Goal: Task Accomplishment & Management: Complete application form

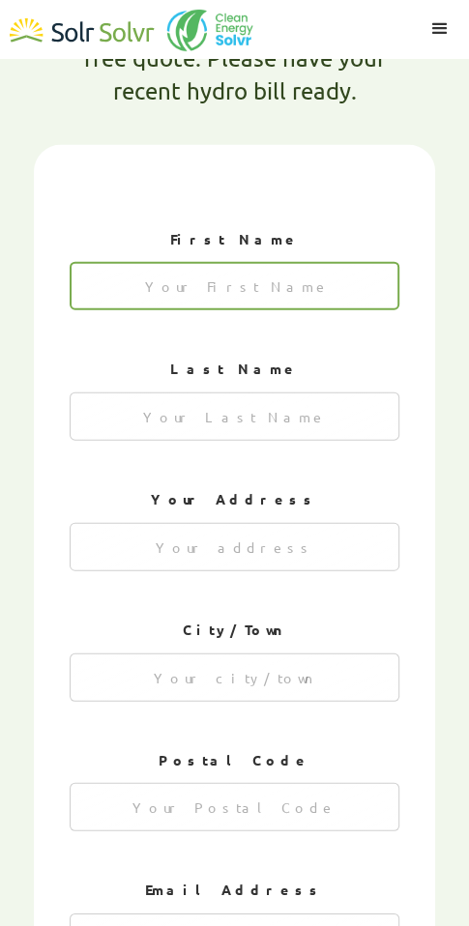
click at [239, 262] on input "1 of 4" at bounding box center [235, 286] width 331 height 48
type input "Ru"
type textarea "x"
type input "[PERSON_NAME]"
type textarea "x"
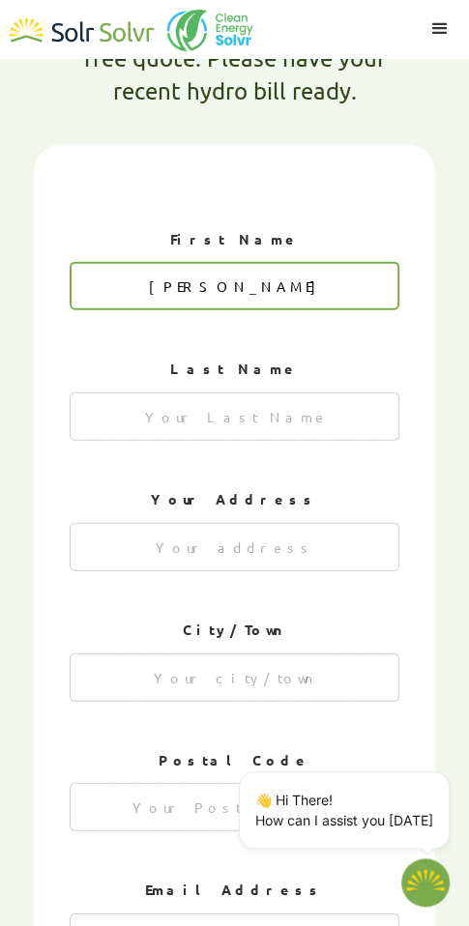
type input "[PERSON_NAME]"
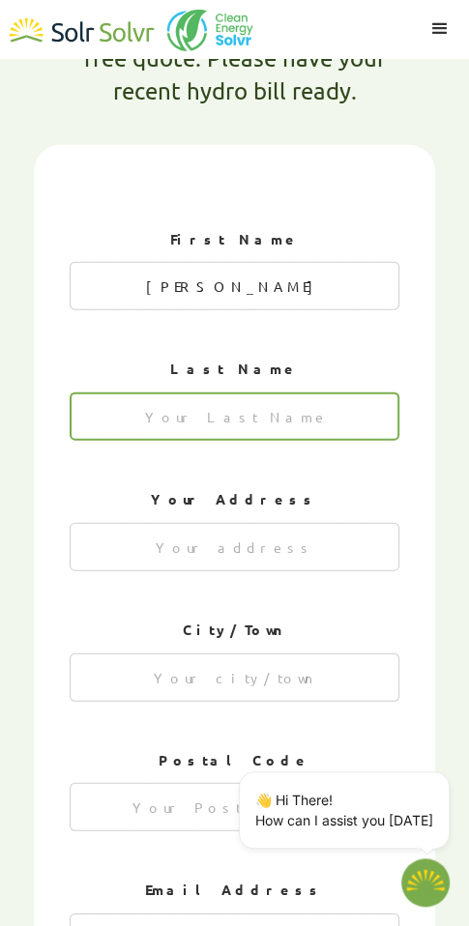
click at [282, 393] on input "1 of 4" at bounding box center [235, 417] width 331 height 48
type input "[PERSON_NAME]"
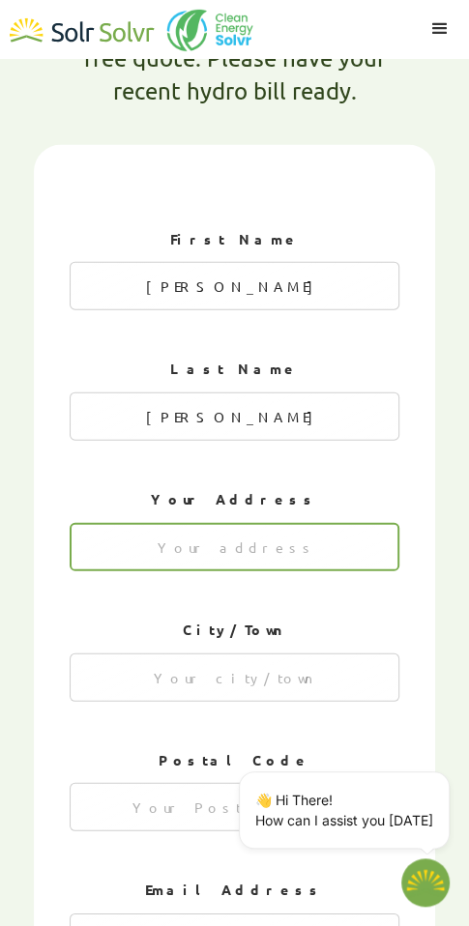
click at [296, 523] on input "1 of 4" at bounding box center [235, 547] width 331 height 48
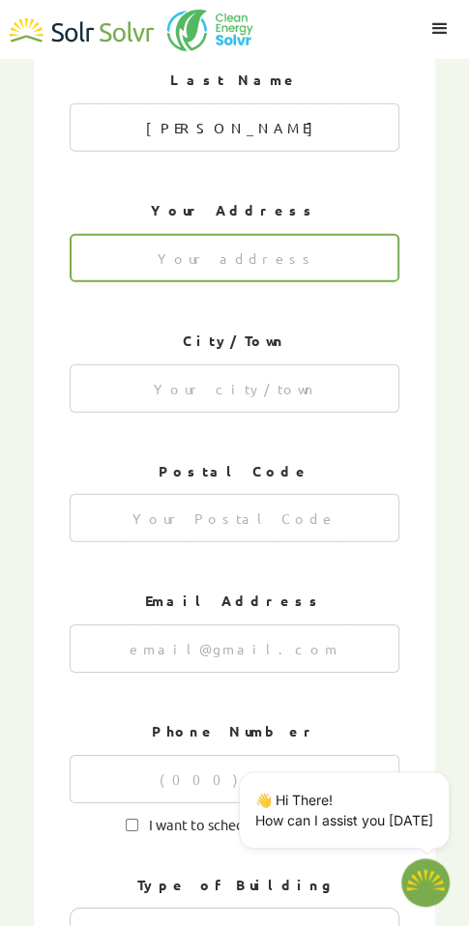
scroll to position [1495, 0]
type input "1"
type textarea "x"
type input "1796 [PERSON_NAME]"
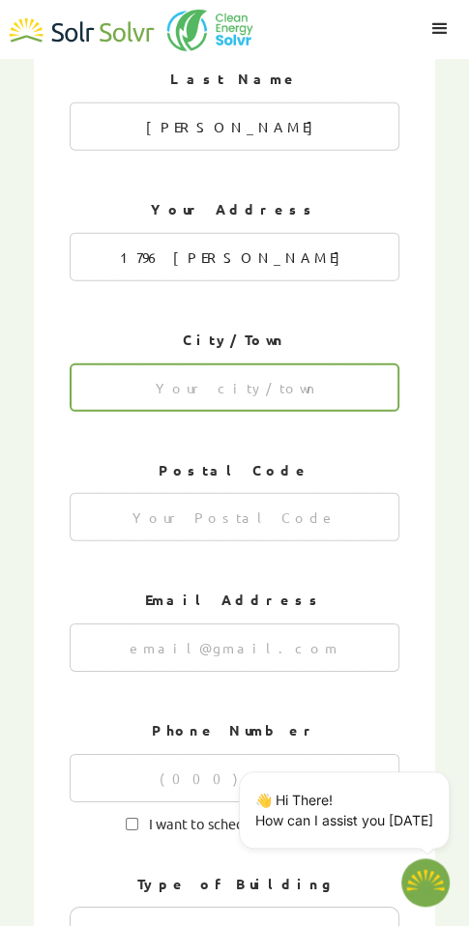
click at [242, 364] on input "1 of 4" at bounding box center [235, 388] width 331 height 48
type input "B"
type input "[US_STATE][GEOGRAPHIC_DATA]"
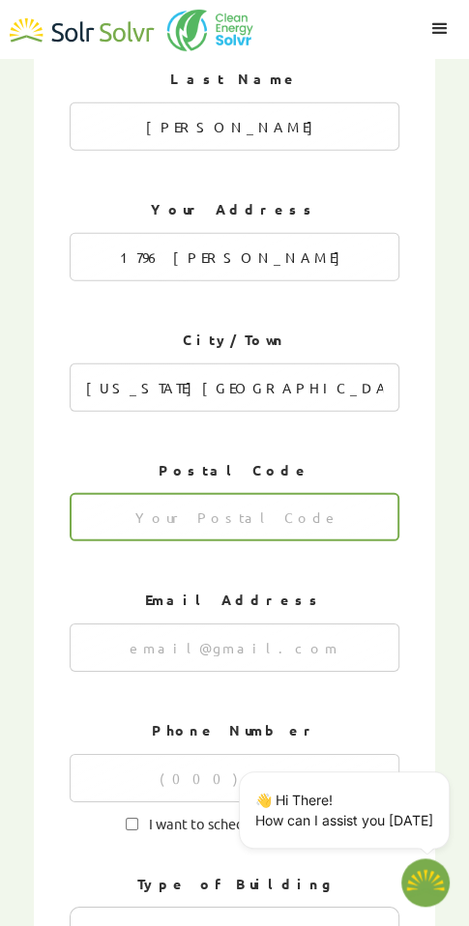
click at [115, 493] on input "1 of 4" at bounding box center [235, 517] width 331 height 48
type input "23464"
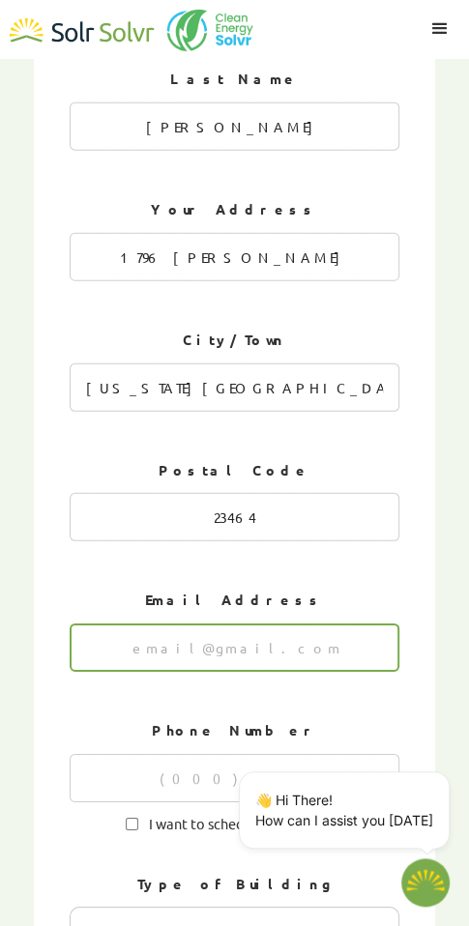
click at [352, 624] on input "1 of 4" at bounding box center [235, 648] width 331 height 48
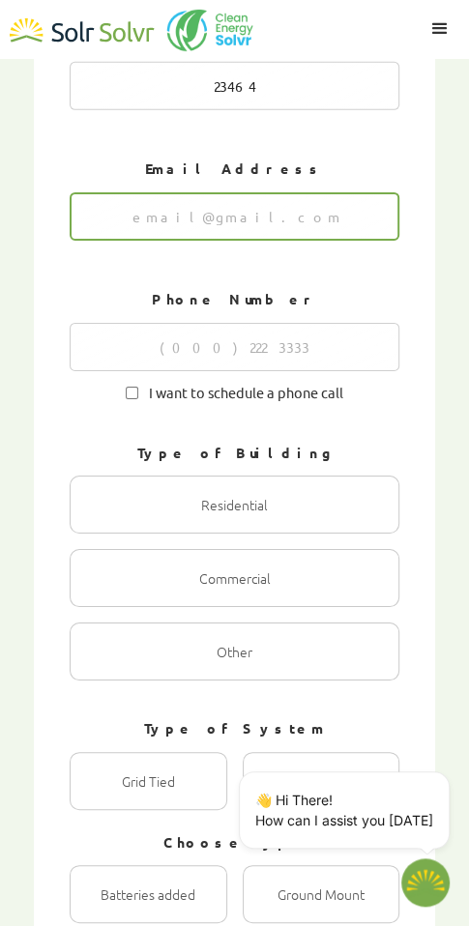
scroll to position [1930, 0]
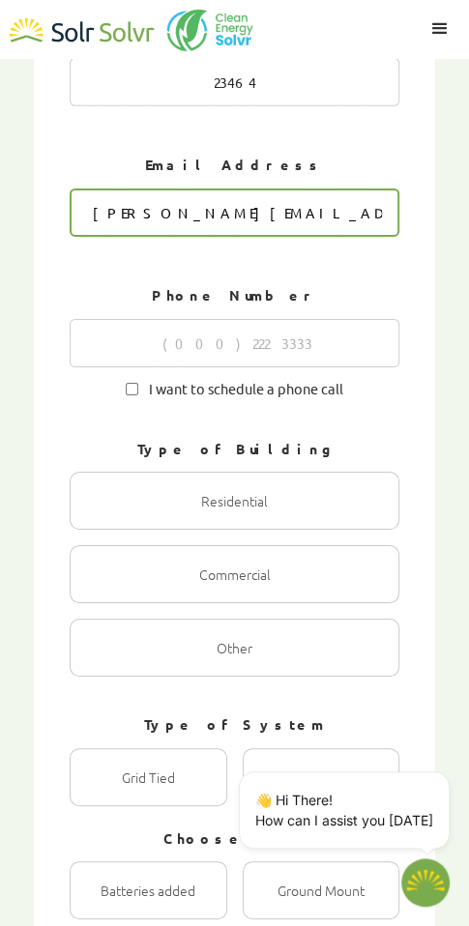
type input "[PERSON_NAME][EMAIL_ADDRESS][PERSON_NAME][DOMAIN_NAME]"
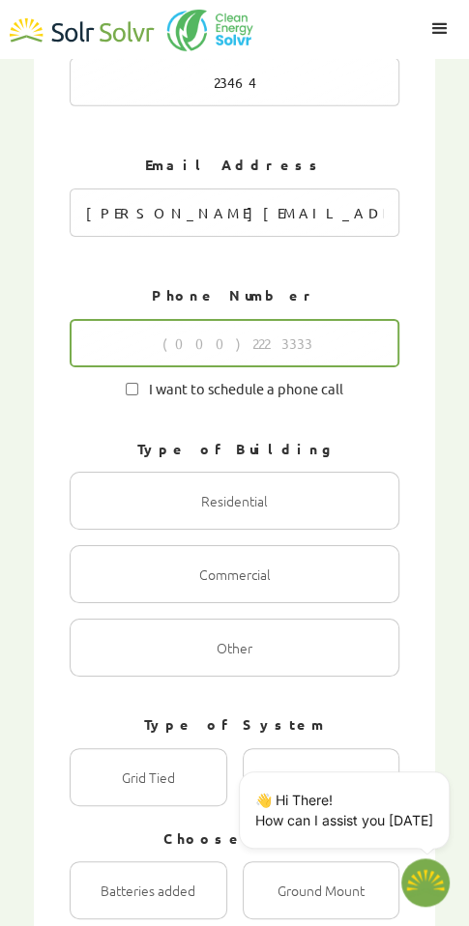
click at [182, 319] on input "1 of 4" at bounding box center [235, 343] width 331 height 48
type input "7574798938"
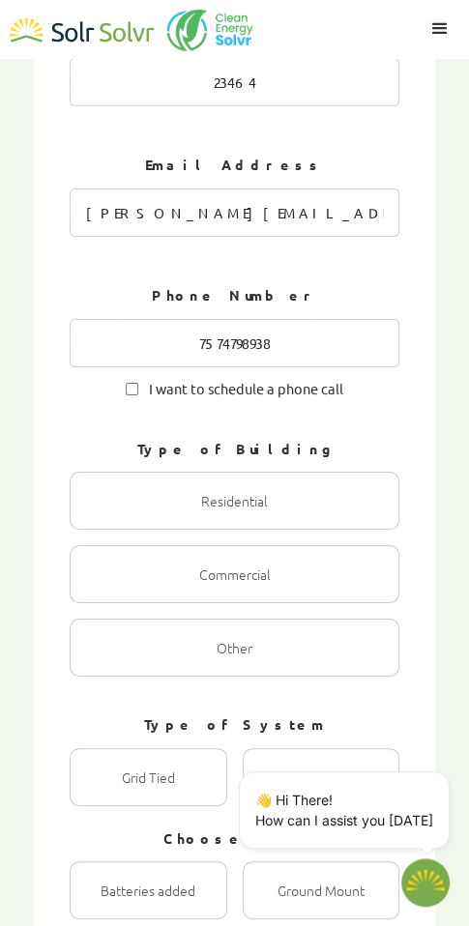
click at [139, 378] on span "I want to schedule a phone call" at bounding box center [240, 387] width 205 height 18
click at [138, 383] on input "I want to schedule a phone call" at bounding box center [132, 389] width 13 height 13
checkbox input "true"
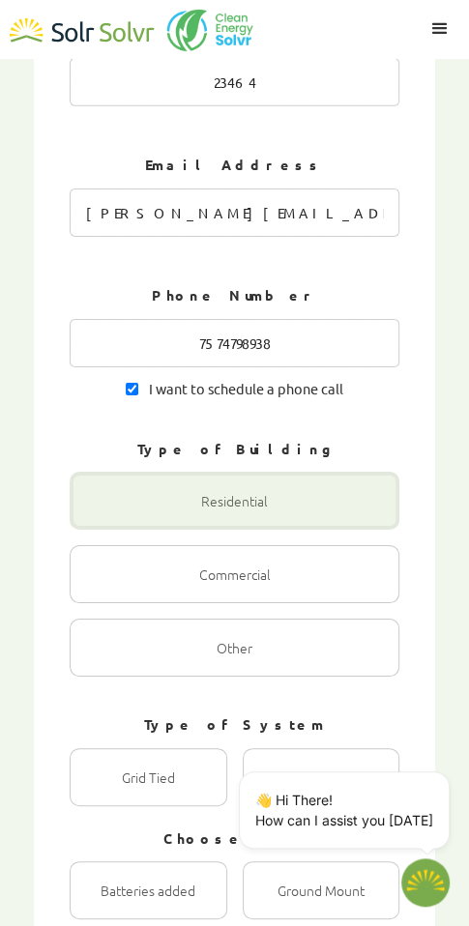
click at [253, 472] on div "1 of 4" at bounding box center [235, 501] width 331 height 58
click at [97, 515] on input "Residential Radio" at bounding box center [90, 521] width 13 height 13
radio input "true"
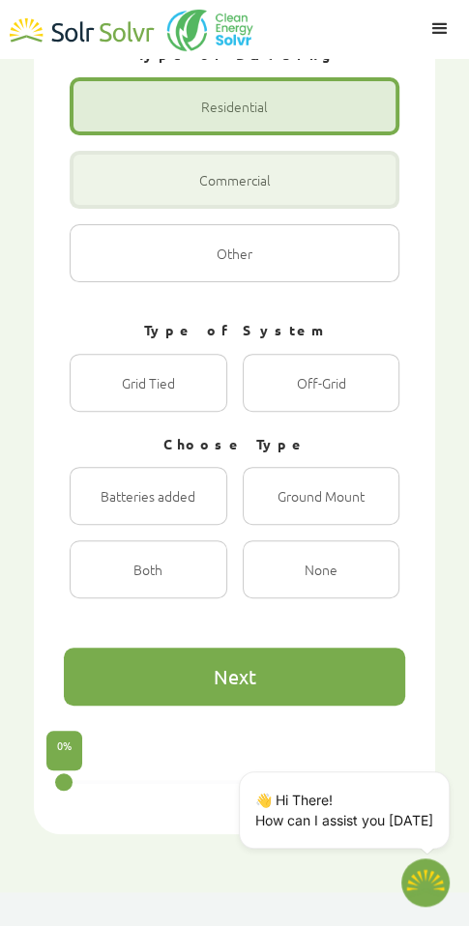
scroll to position [2333, 0]
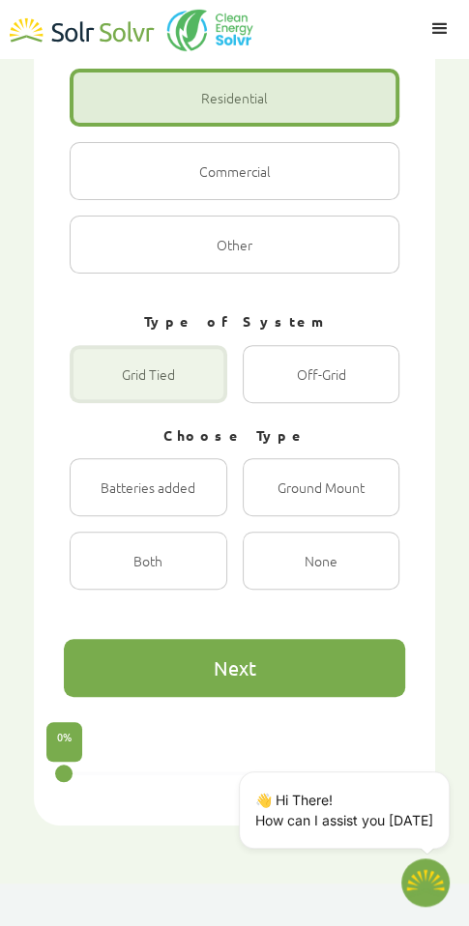
click at [170, 345] on div "1 of 4" at bounding box center [149, 374] width 158 height 58
click at [97, 389] on Tied "Grid Tied Radio" at bounding box center [90, 395] width 13 height 13
radio Tied "true"
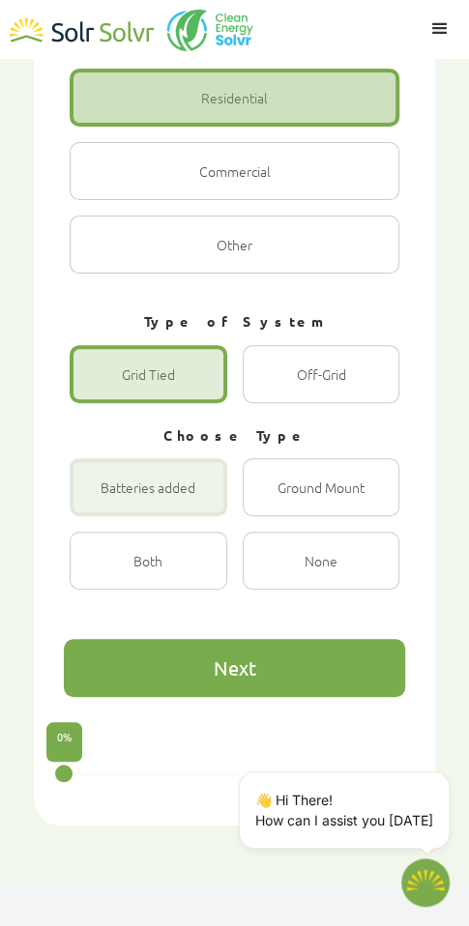
click at [186, 458] on div "1 of 4" at bounding box center [149, 487] width 158 height 58
click at [97, 502] on input "Batteries added Radio" at bounding box center [90, 508] width 13 height 13
radio input "true"
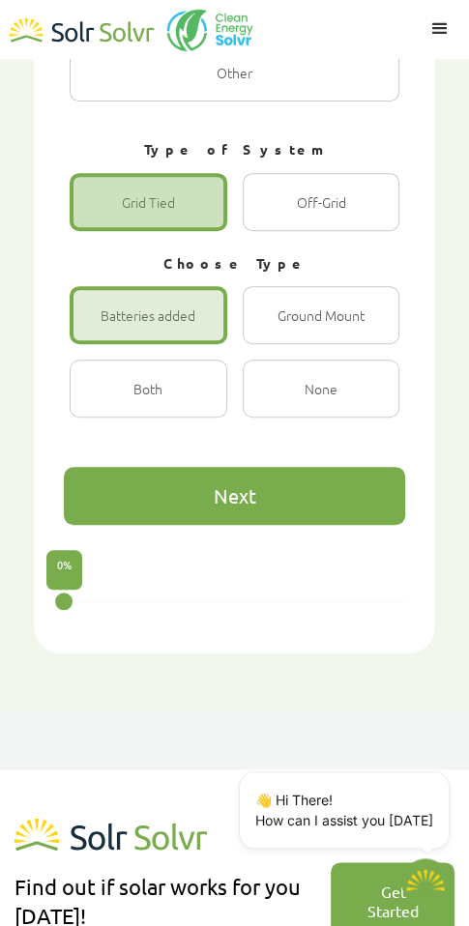
scroll to position [2526, 0]
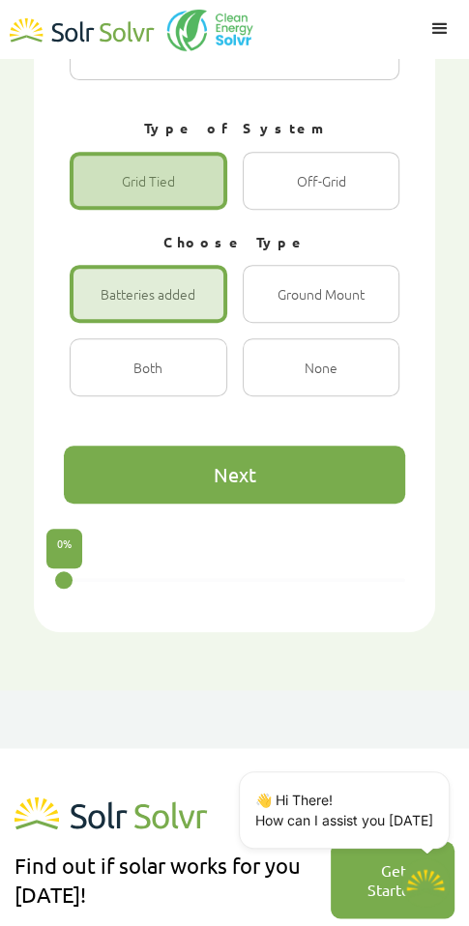
click at [282, 446] on div "Next" at bounding box center [234, 475] width 341 height 58
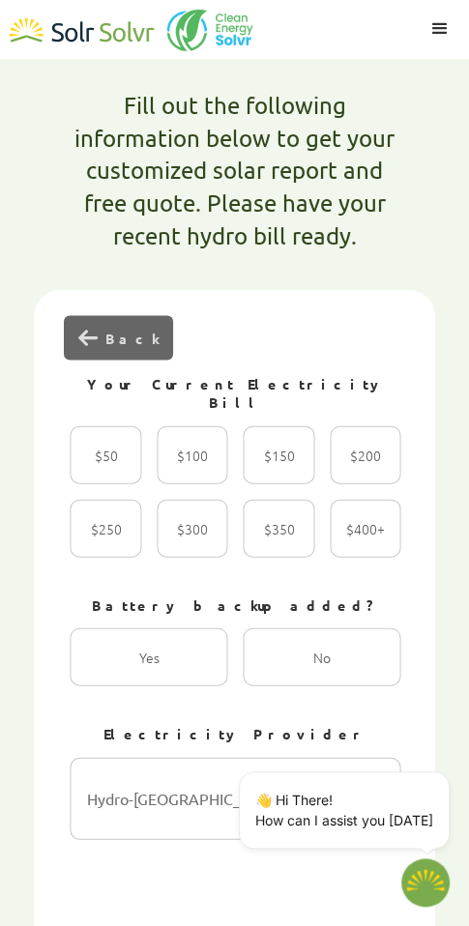
scroll to position [1060, 0]
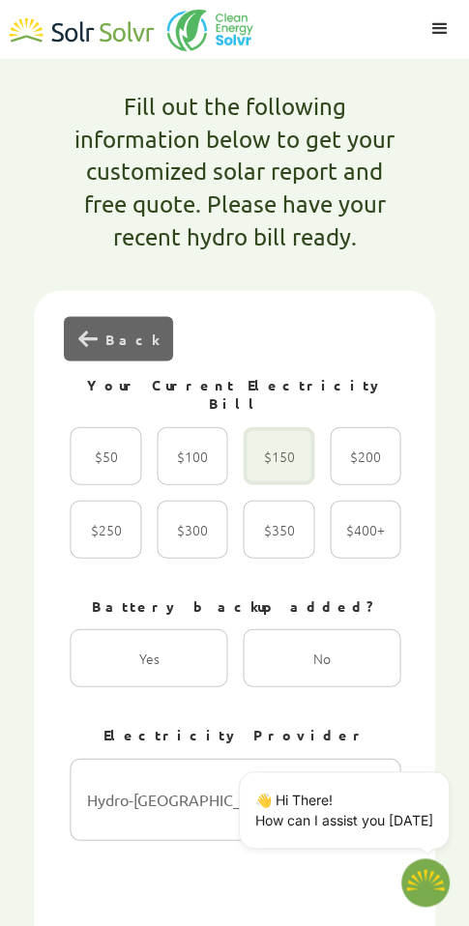
click at [267, 426] on div "2 of 4" at bounding box center [279, 455] width 71 height 58
click at [267, 470] on input "$150 Radio" at bounding box center [264, 476] width 13 height 13
radio input "true"
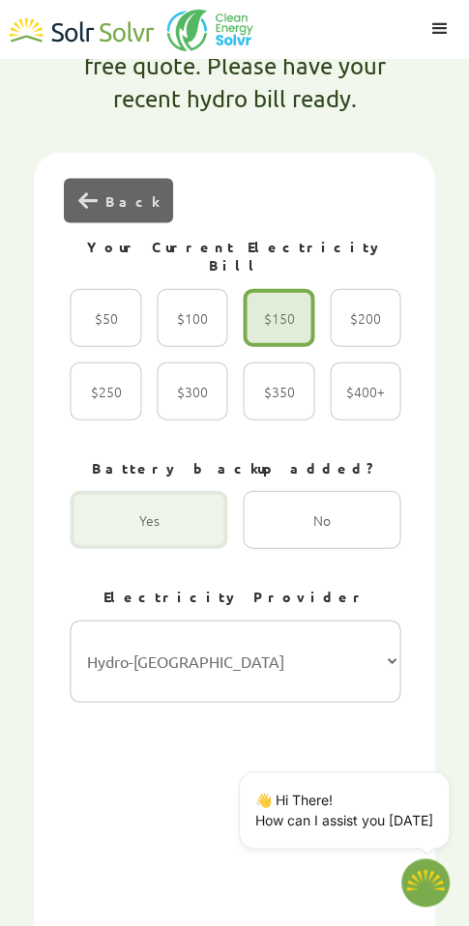
scroll to position [1205, 0]
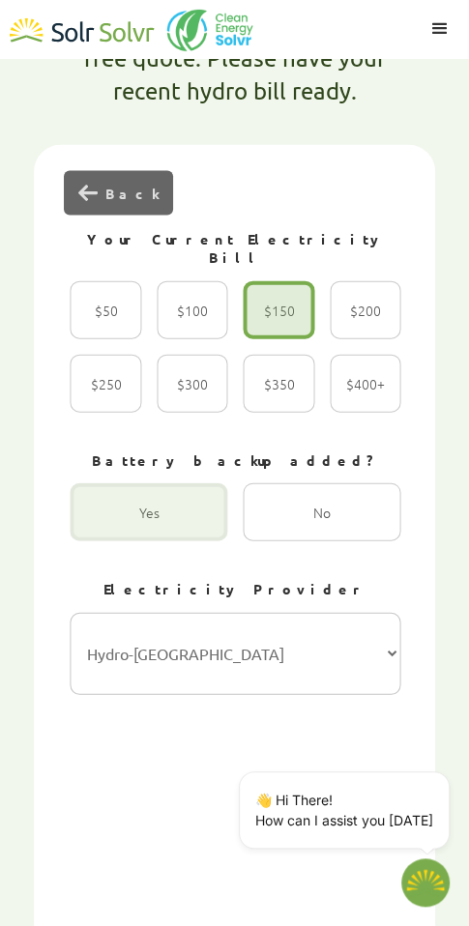
click at [178, 483] on div "2 of 4" at bounding box center [150, 512] width 158 height 58
click at [98, 527] on input "Yes Radio" at bounding box center [91, 533] width 13 height 13
radio input "true"
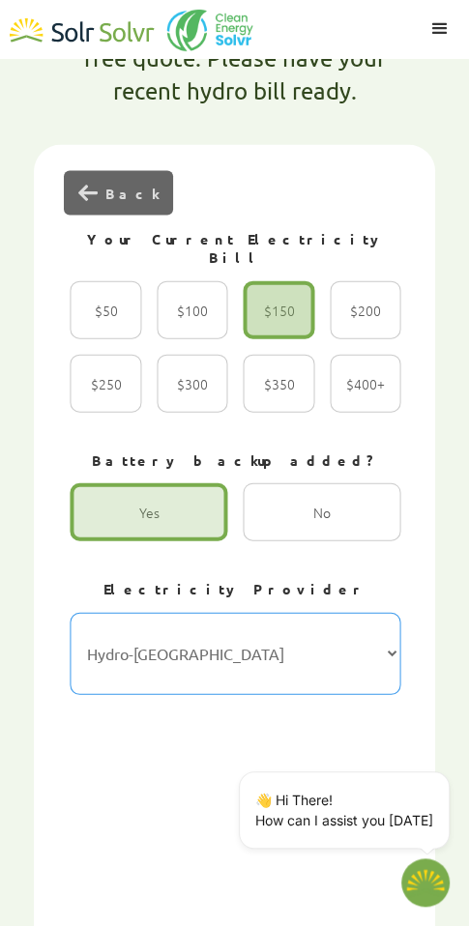
click at [241, 613] on select "Hydro-Québec Hydro One Ontario Power Generation BC Hydro Alectra Utilities ENMA…" at bounding box center [236, 654] width 331 height 82
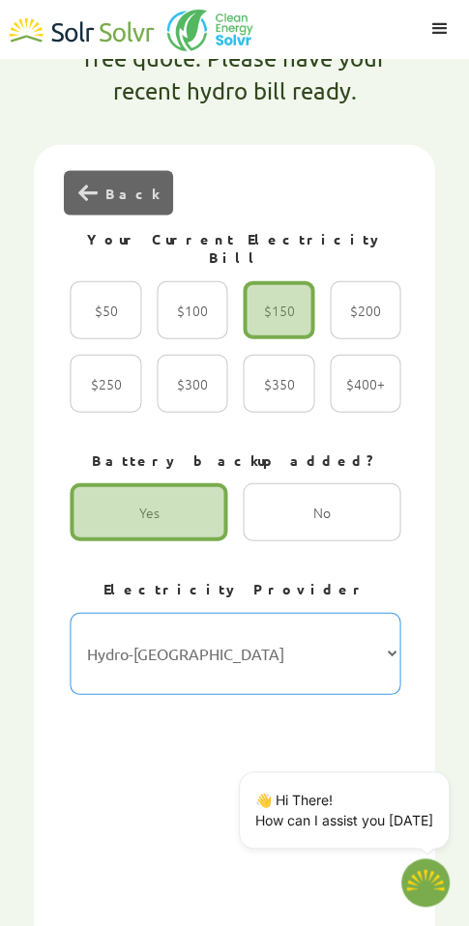
select select "BC Hydro"
click at [71, 613] on select "Hydro-Québec Hydro One Ontario Power Generation BC Hydro Alectra Utilities ENMA…" at bounding box center [236, 654] width 331 height 82
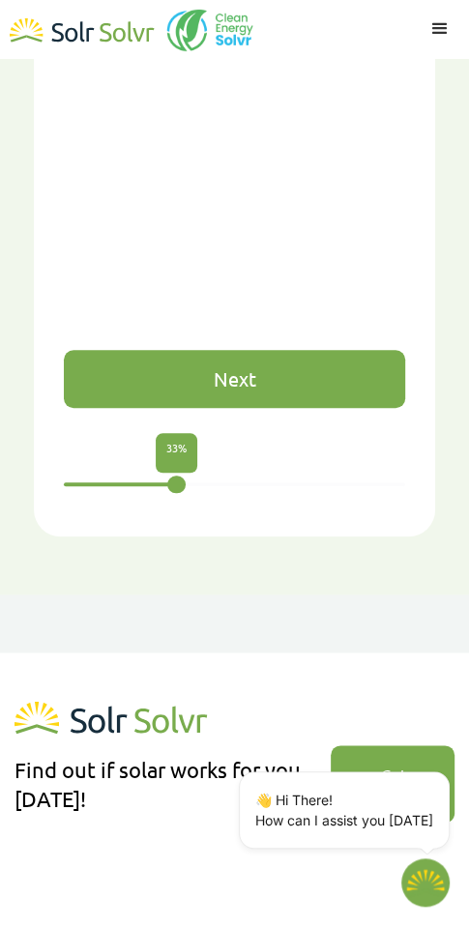
scroll to position [2542, 0]
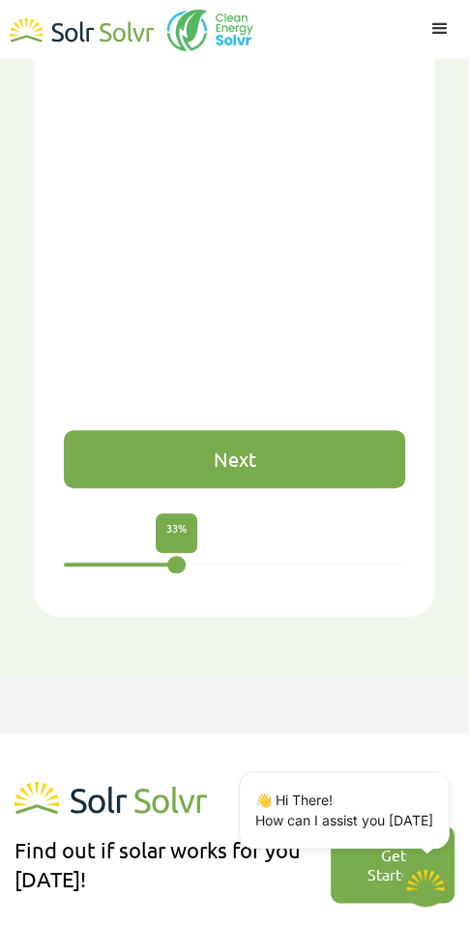
click at [267, 430] on div "Next" at bounding box center [234, 459] width 341 height 58
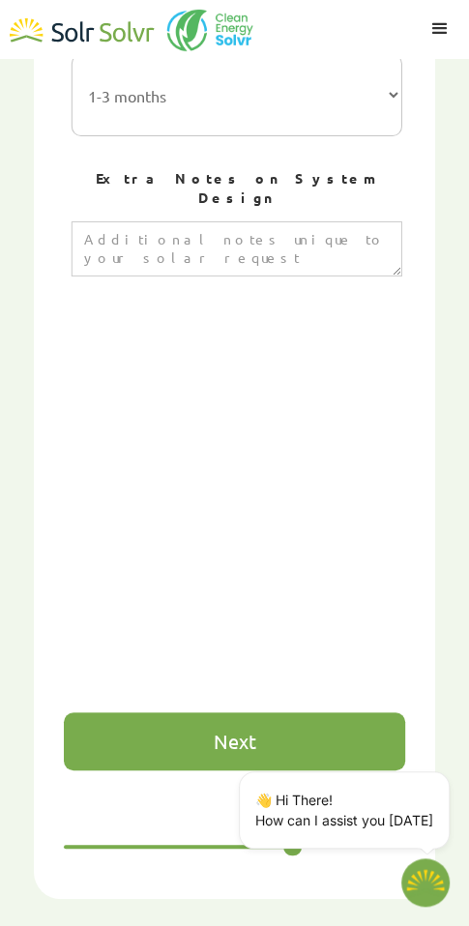
scroll to position [2348, 0]
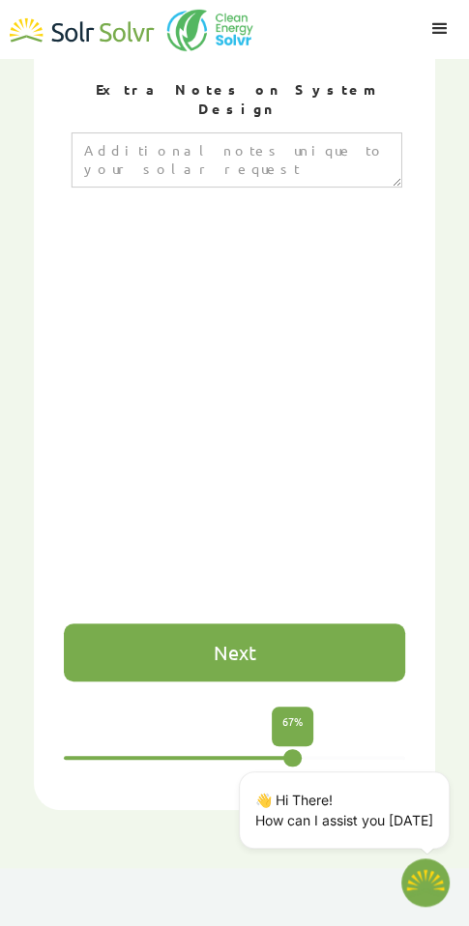
click at [235, 624] on div "Next" at bounding box center [234, 653] width 341 height 58
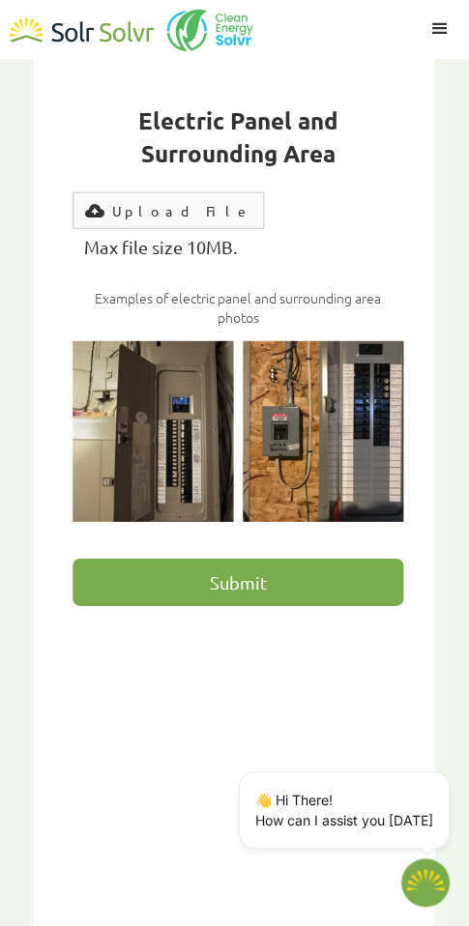
scroll to position [1528, 0]
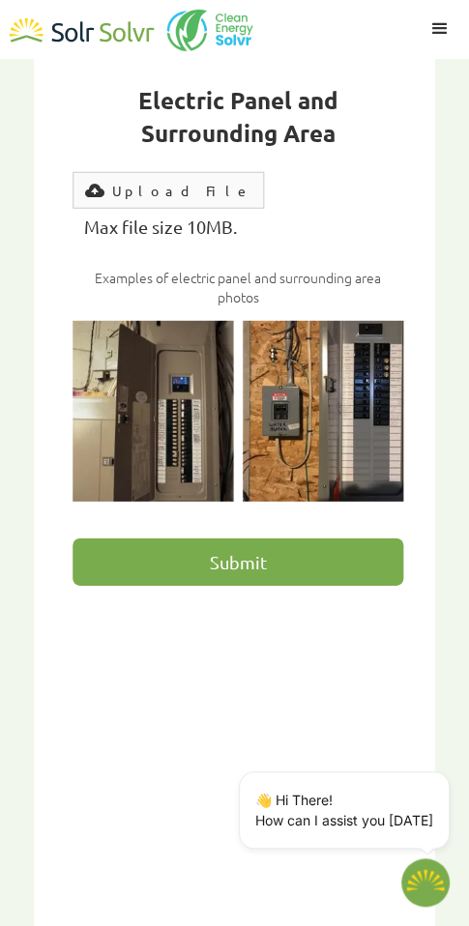
click at [242, 539] on input "Submit" at bounding box center [238, 562] width 331 height 47
type input "Please wait..."
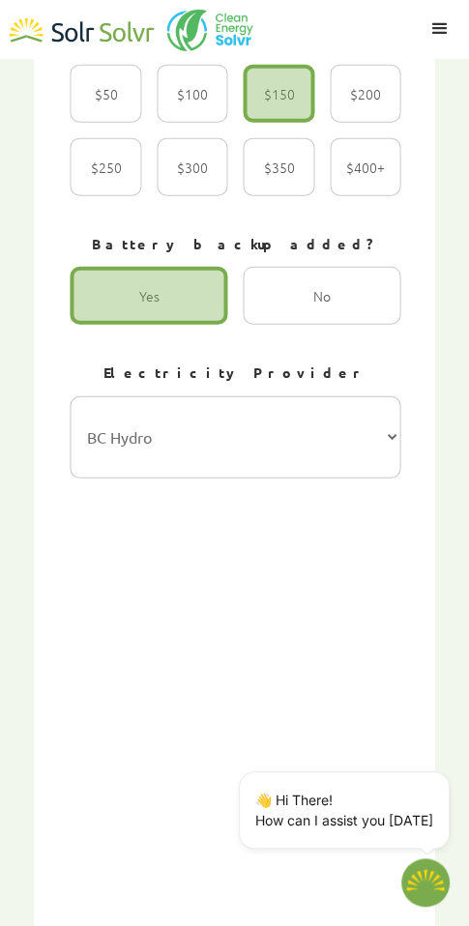
type textarea "x"
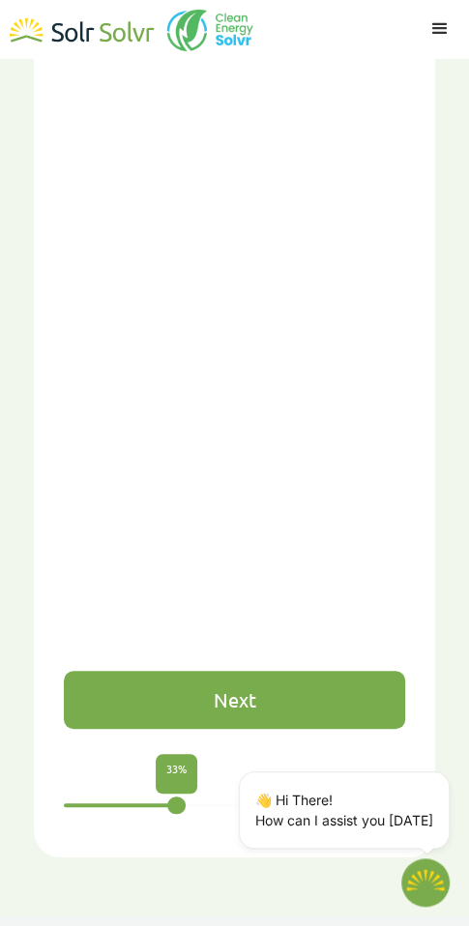
scroll to position [2353, 0]
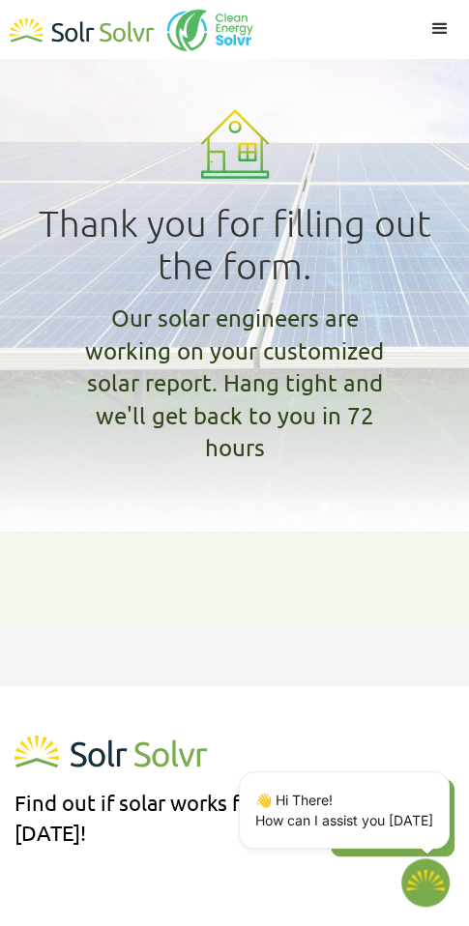
type textarea "x"
